Goal: Information Seeking & Learning: Check status

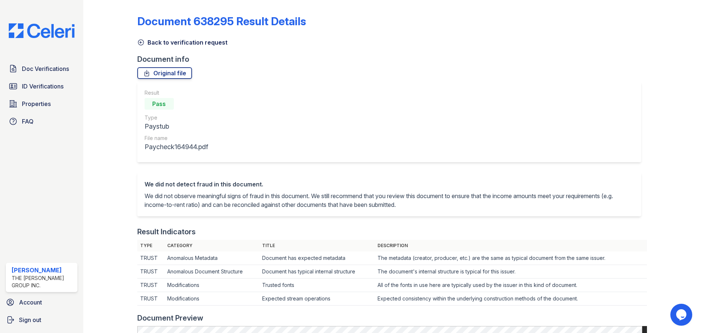
scroll to position [221, 0]
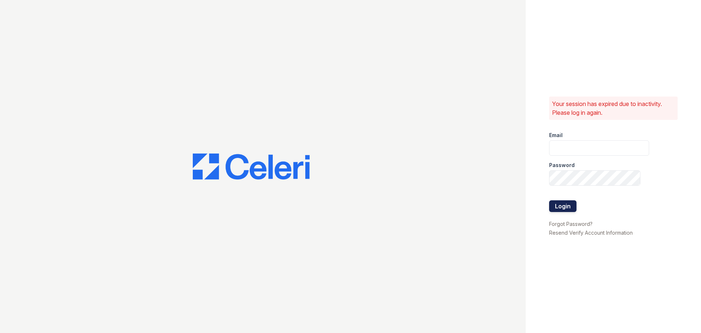
type input "[EMAIL_ADDRESS][DOMAIN_NAME]"
click at [556, 205] on button "Login" at bounding box center [562, 206] width 27 height 12
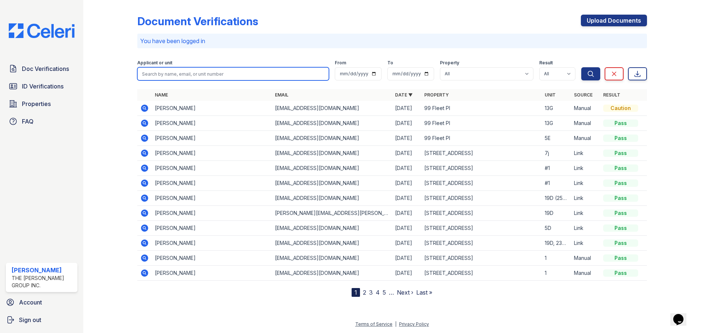
click at [237, 71] on input "search" at bounding box center [233, 73] width 192 height 13
type input "14b"
click at [582, 67] on button "Search" at bounding box center [591, 73] width 19 height 13
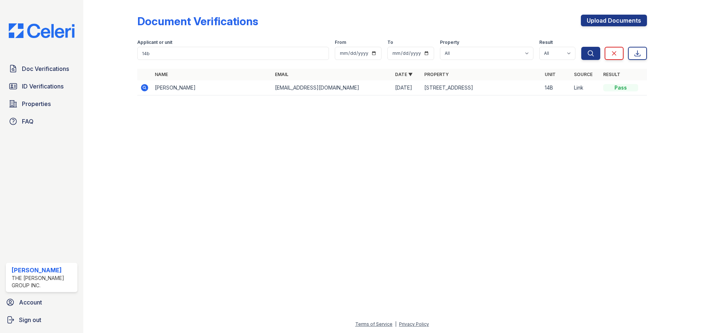
click at [141, 86] on icon at bounding box center [144, 87] width 9 height 9
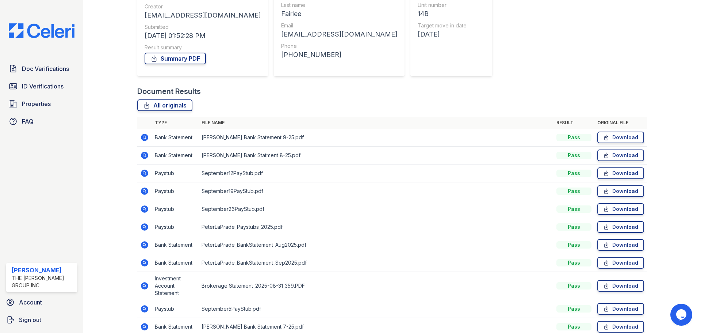
scroll to position [104, 0]
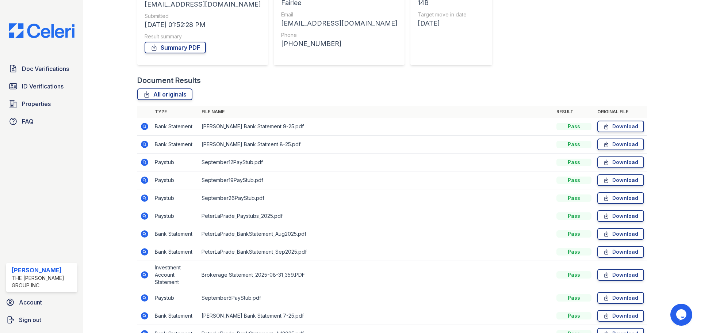
click at [143, 161] on icon at bounding box center [144, 162] width 9 height 9
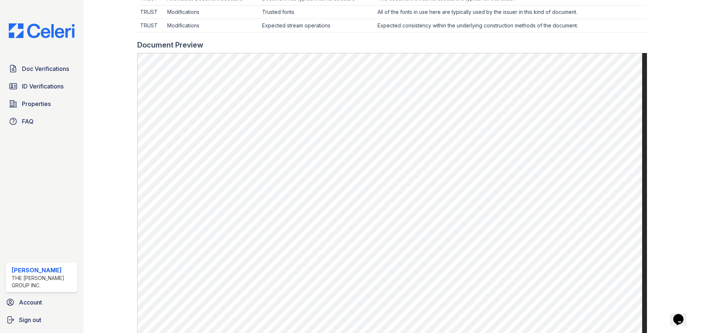
scroll to position [270, 0]
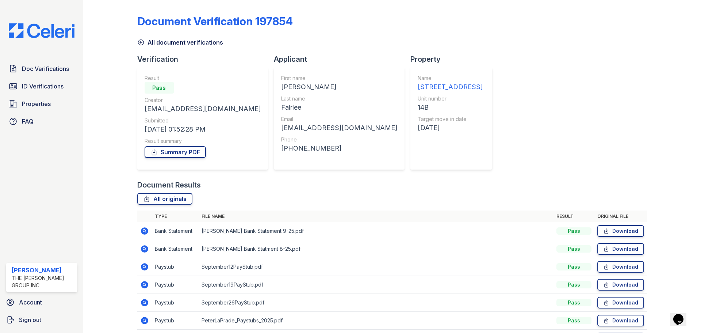
click at [145, 284] on icon at bounding box center [144, 284] width 9 height 9
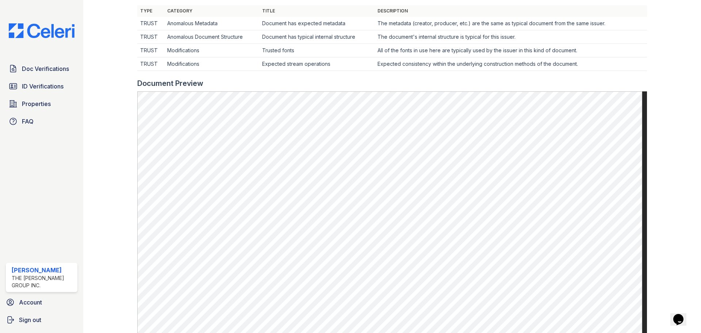
scroll to position [236, 0]
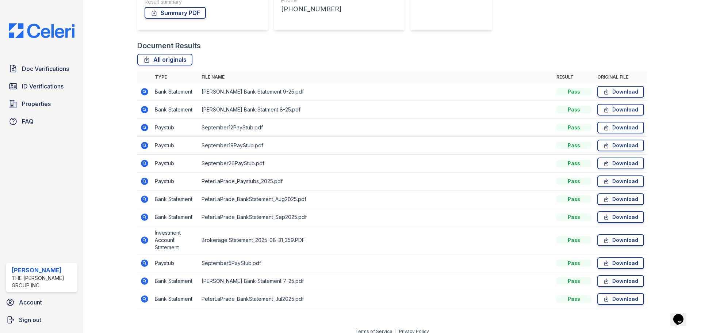
scroll to position [147, 0]
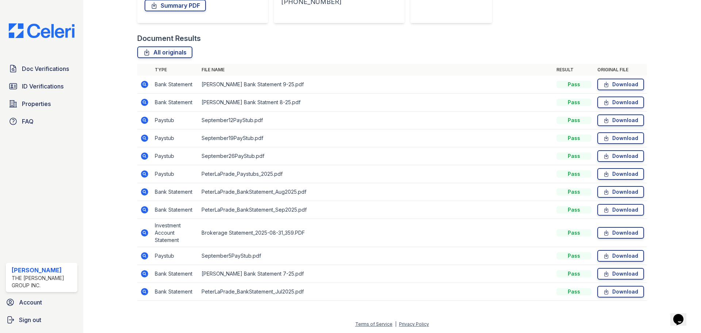
click at [143, 192] on icon at bounding box center [144, 191] width 9 height 9
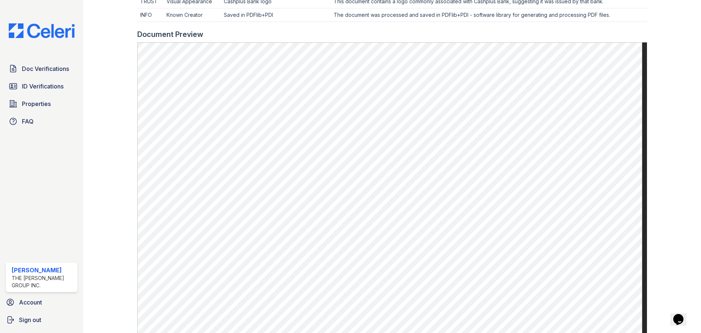
scroll to position [259, 0]
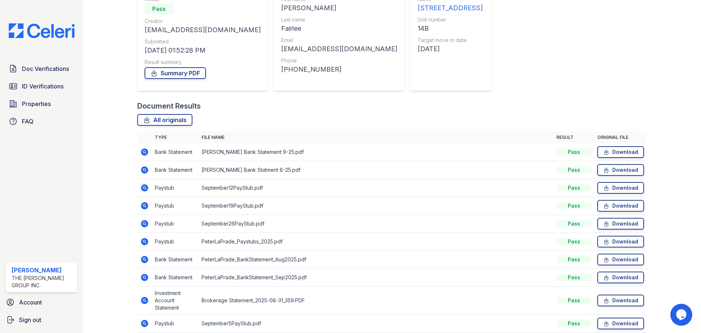
scroll to position [147, 0]
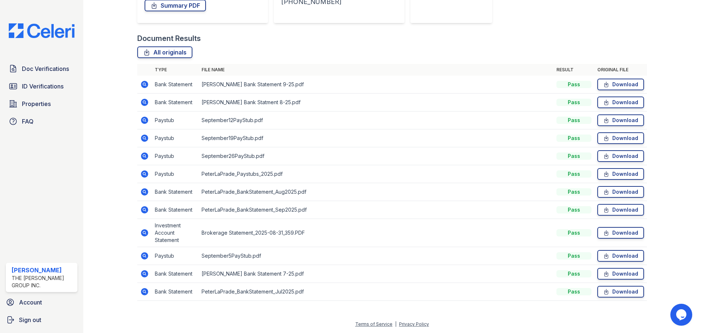
click at [147, 290] on icon at bounding box center [144, 291] width 7 height 7
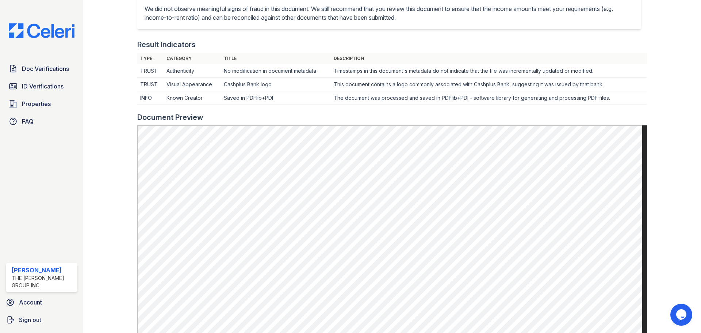
scroll to position [337, 0]
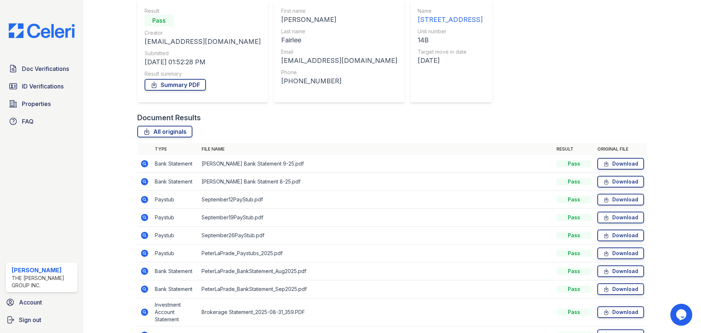
scroll to position [68, 0]
click at [141, 166] on icon at bounding box center [144, 163] width 9 height 9
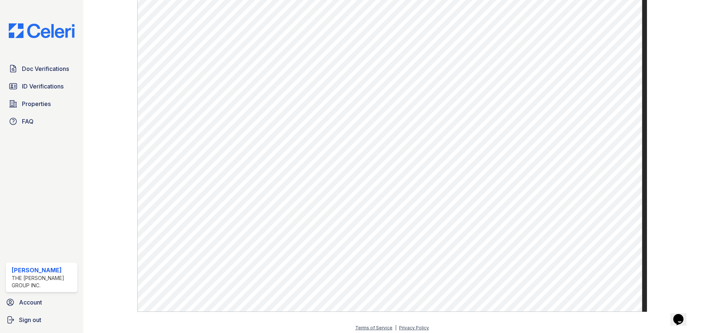
scroll to position [406, 0]
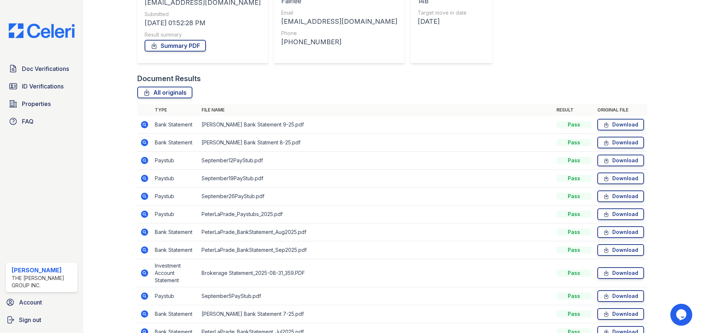
scroll to position [112, 0]
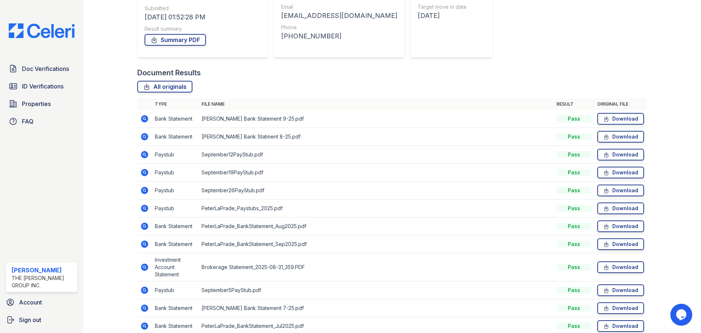
click at [141, 268] on icon at bounding box center [144, 266] width 7 height 7
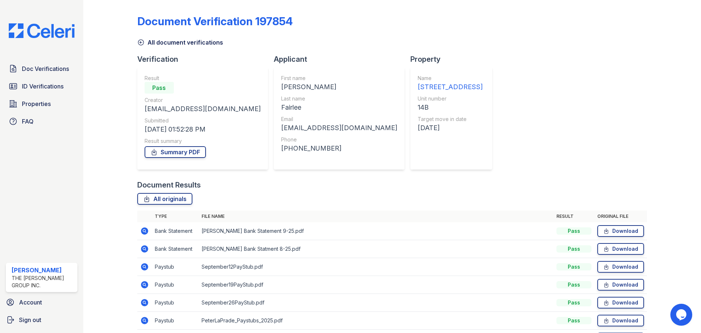
scroll to position [147, 0]
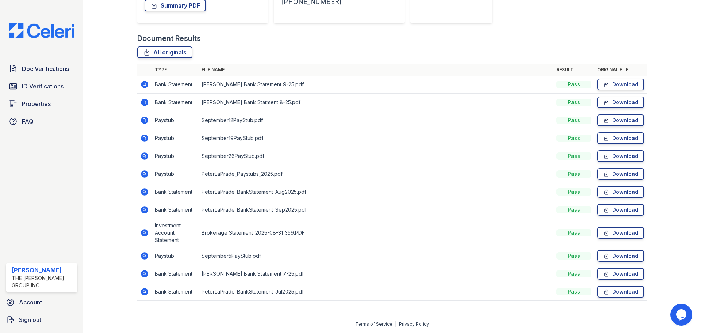
click at [148, 84] on icon at bounding box center [144, 84] width 7 height 7
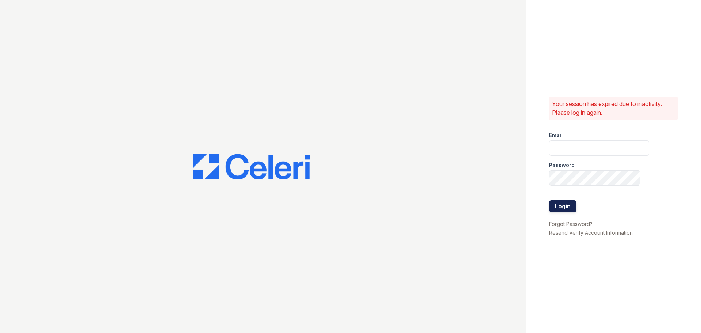
type input "[EMAIL_ADDRESS][DOMAIN_NAME]"
click at [564, 202] on button "Login" at bounding box center [562, 206] width 27 height 12
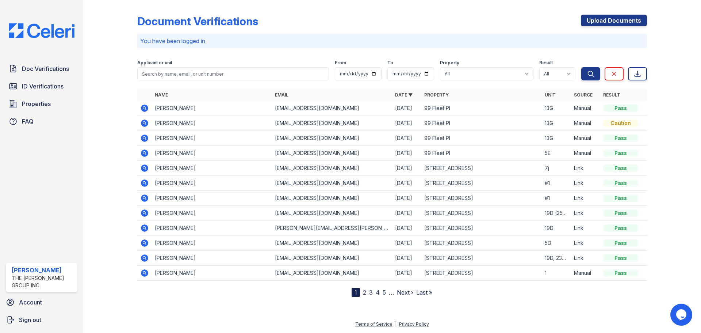
click at [365, 291] on link "2" at bounding box center [364, 292] width 3 height 7
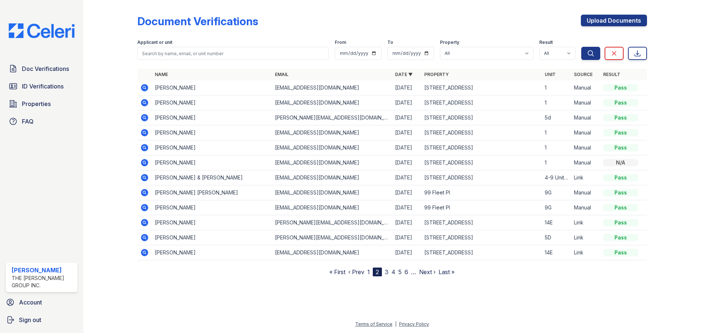
click at [387, 276] on span "3" at bounding box center [387, 271] width 4 height 9
click at [387, 274] on link "3" at bounding box center [387, 271] width 4 height 7
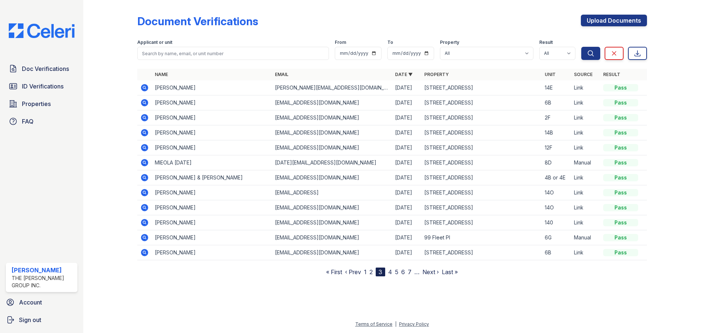
click at [392, 276] on div "Document Verifications Upload Documents Filter Applicant or unit From To Proper…" at bounding box center [392, 144] width 595 height 288
click at [391, 274] on link "4" at bounding box center [390, 271] width 4 height 7
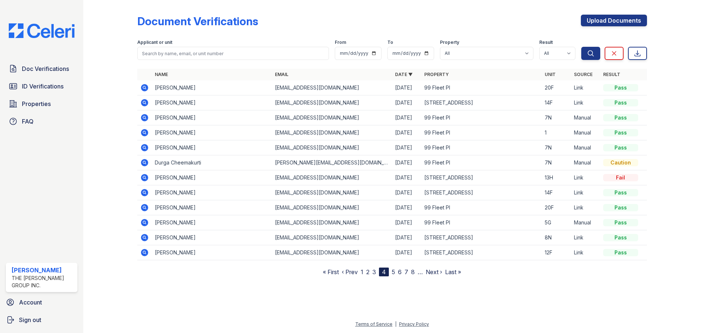
click at [397, 271] on nav "« First ‹ Prev 1 2 3 4 5 6 7 8 … Next › Last »" at bounding box center [392, 271] width 138 height 9
click at [364, 271] on link "1" at bounding box center [362, 271] width 3 height 7
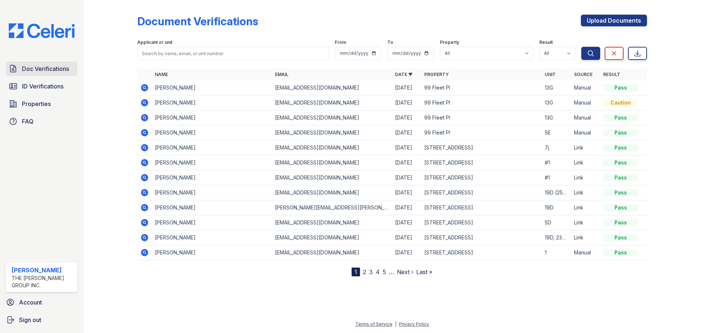
click at [33, 66] on span "Doc Verifications" at bounding box center [45, 68] width 47 height 9
click at [38, 63] on link "Doc Verifications" at bounding box center [42, 68] width 72 height 15
